Goal: Information Seeking & Learning: Learn about a topic

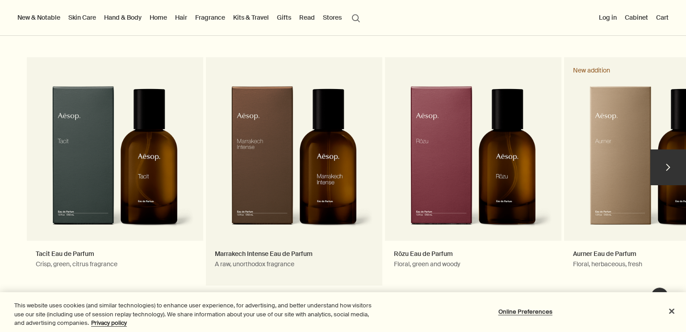
scroll to position [1341, 0]
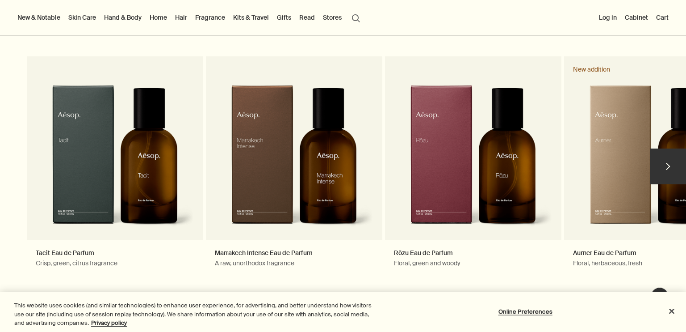
drag, startPoint x: 670, startPoint y: 161, endPoint x: 665, endPoint y: 166, distance: 7.3
click at [670, 161] on button "chevron" at bounding box center [669, 166] width 36 height 36
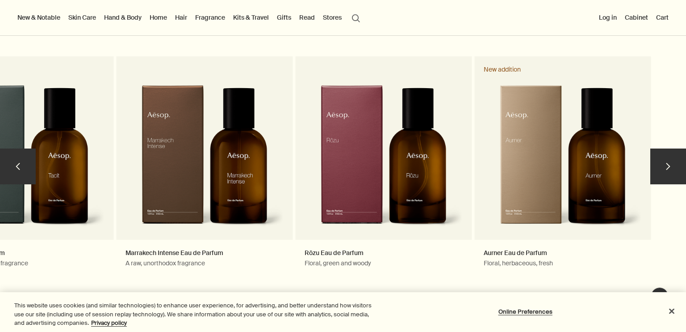
click at [656, 175] on button "chevron" at bounding box center [669, 166] width 36 height 36
click at [18, 173] on button "chevron" at bounding box center [18, 166] width 36 height 36
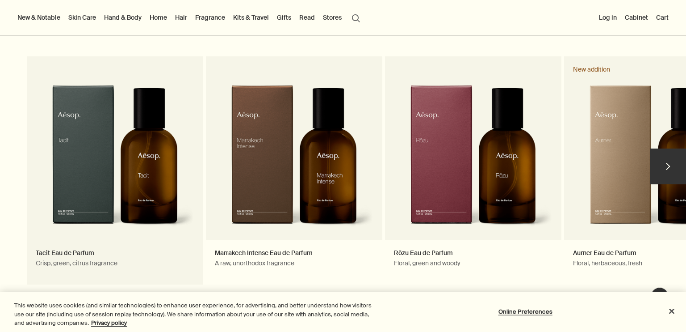
scroll to position [804, 0]
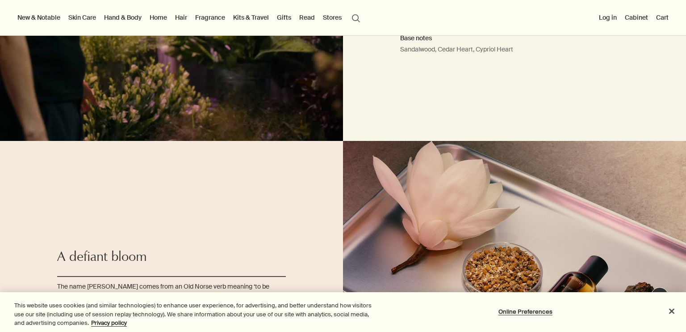
click at [220, 16] on link "Fragrance" at bounding box center [210, 18] width 34 height 12
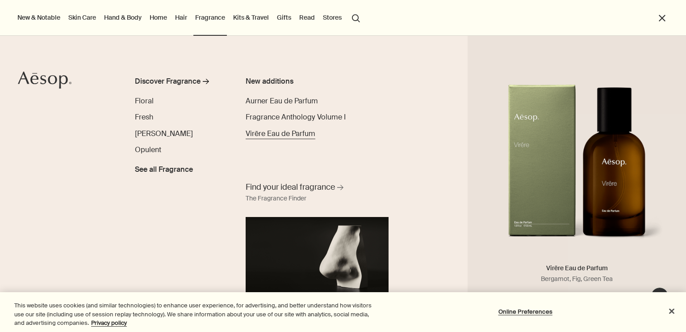
click at [297, 133] on span "Virēre Eau de Parfum" at bounding box center [281, 133] width 70 height 9
